Goal: Find specific page/section: Find specific page/section

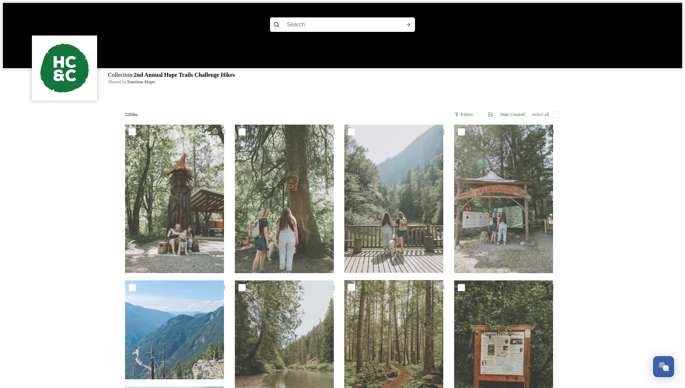
scroll to position [156, 0]
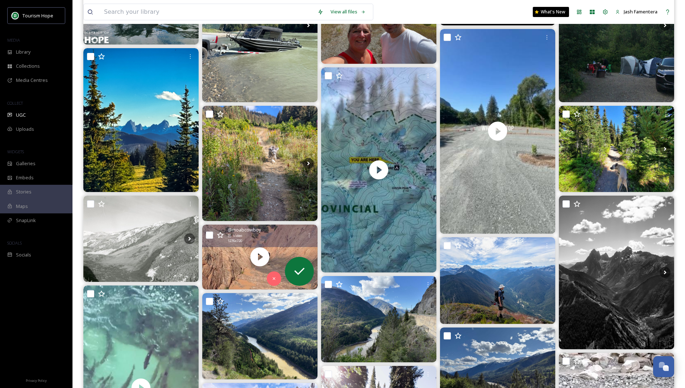
scroll to position [301, 0]
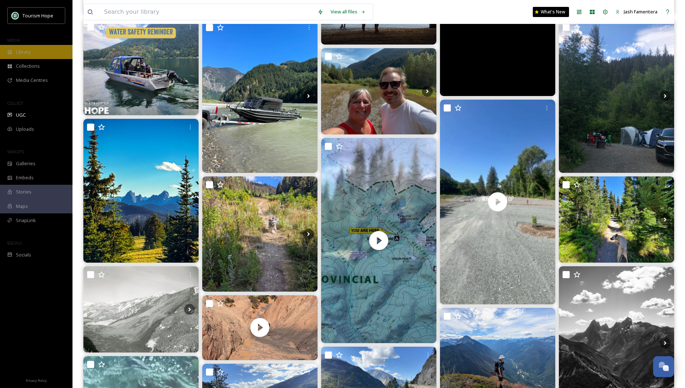
click at [25, 52] on span "Library" at bounding box center [23, 52] width 14 height 7
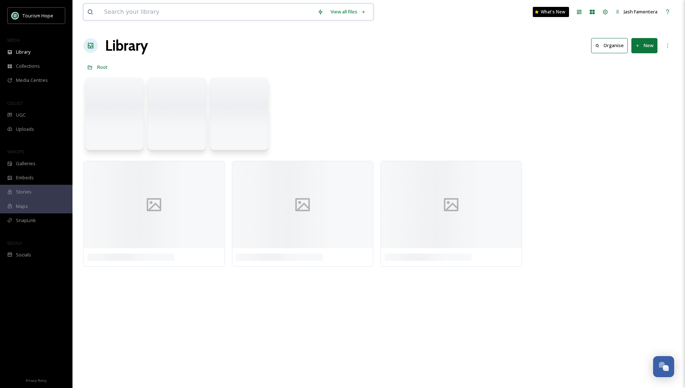
click at [171, 4] on input at bounding box center [206, 12] width 213 height 16
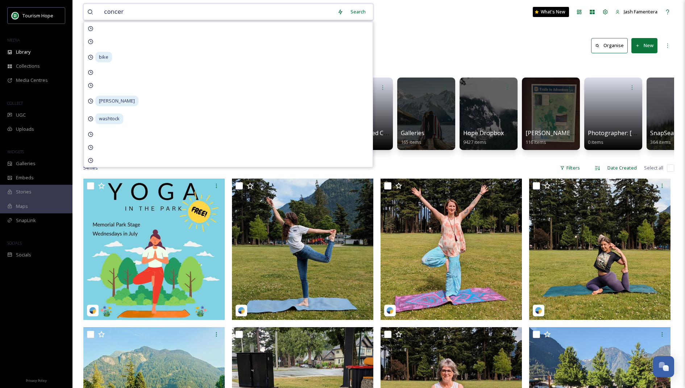
type input "concert"
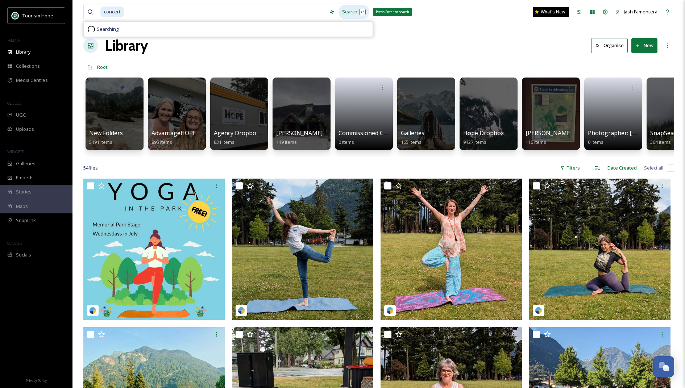
click at [355, 18] on div "Search Press Enter to search" at bounding box center [353, 12] width 31 height 14
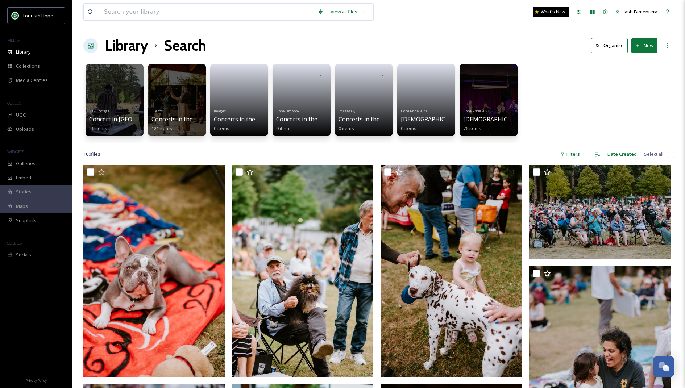
click at [179, 12] on input at bounding box center [206, 12] width 213 height 16
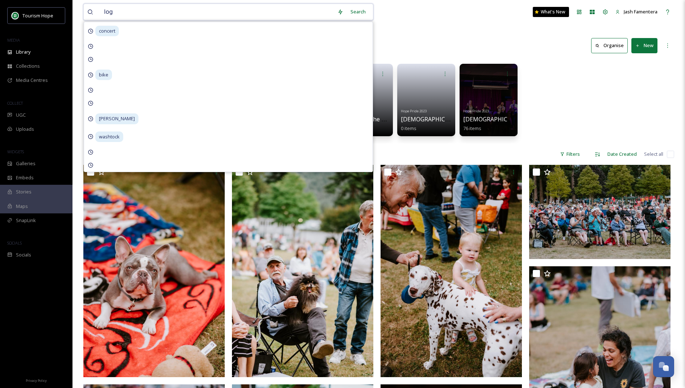
type input "logo"
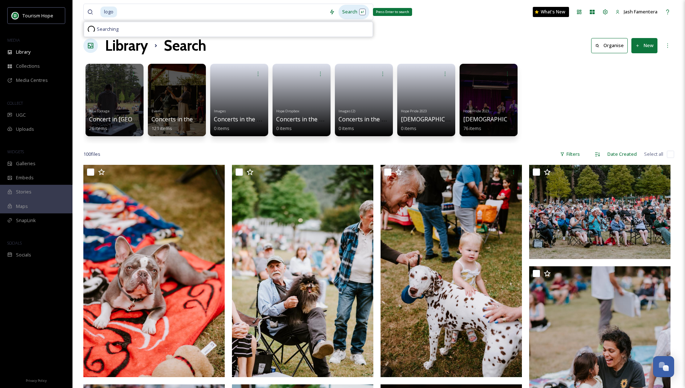
click at [358, 10] on div "Search Press Enter to search" at bounding box center [353, 12] width 31 height 14
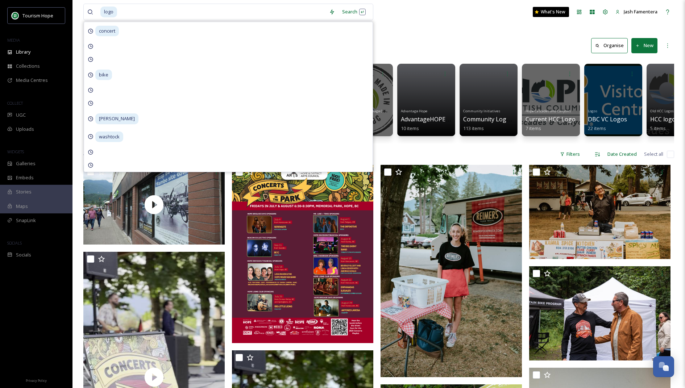
click at [451, 48] on div "Library Search Organise New" at bounding box center [378, 46] width 591 height 22
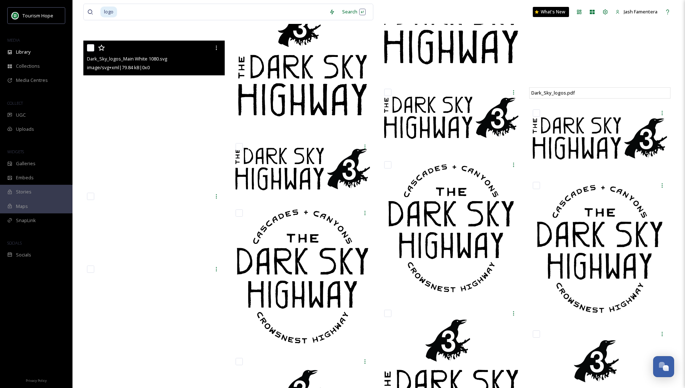
scroll to position [3981, 0]
